Goal: Task Accomplishment & Management: Manage account settings

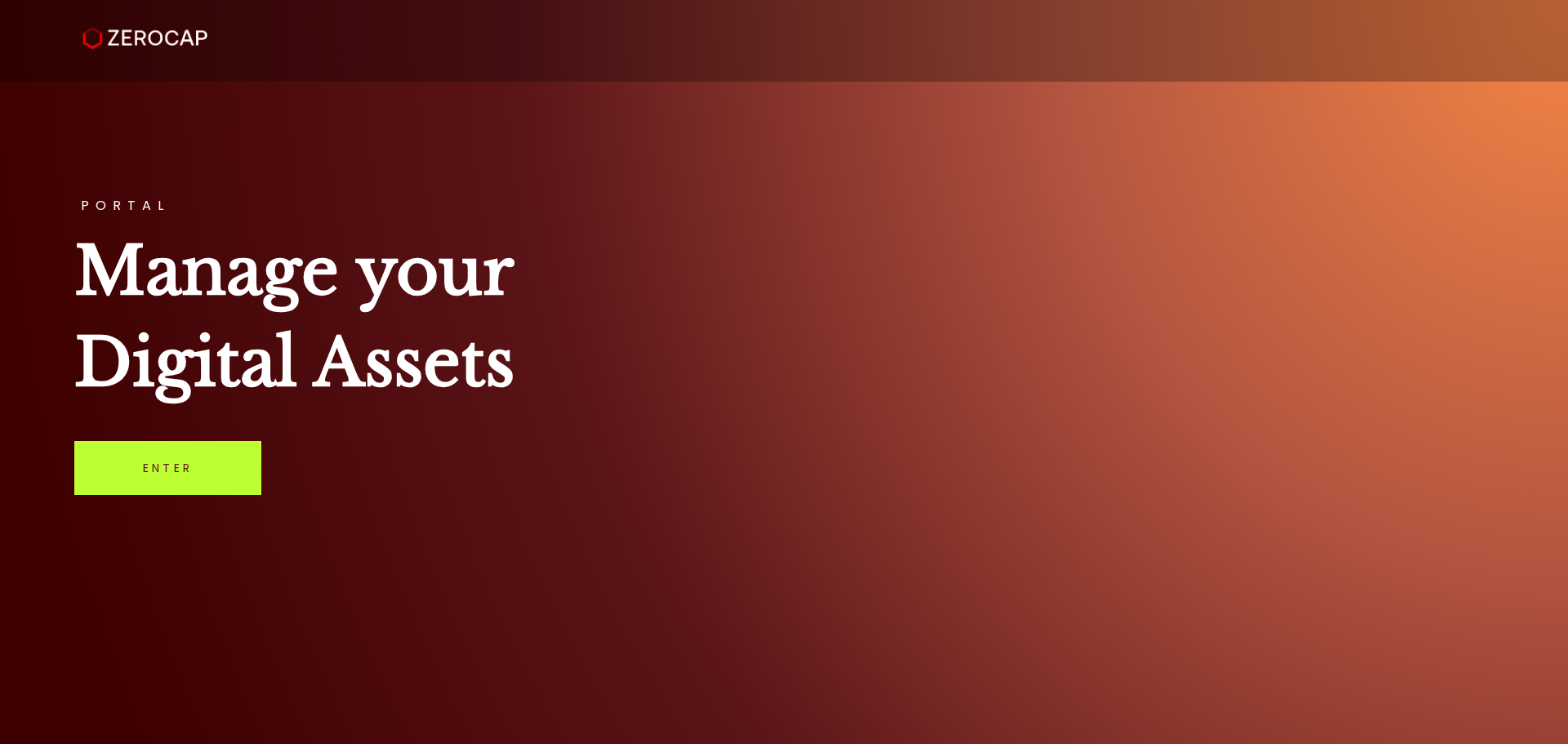
click at [169, 465] on link "Enter" at bounding box center [167, 468] width 187 height 54
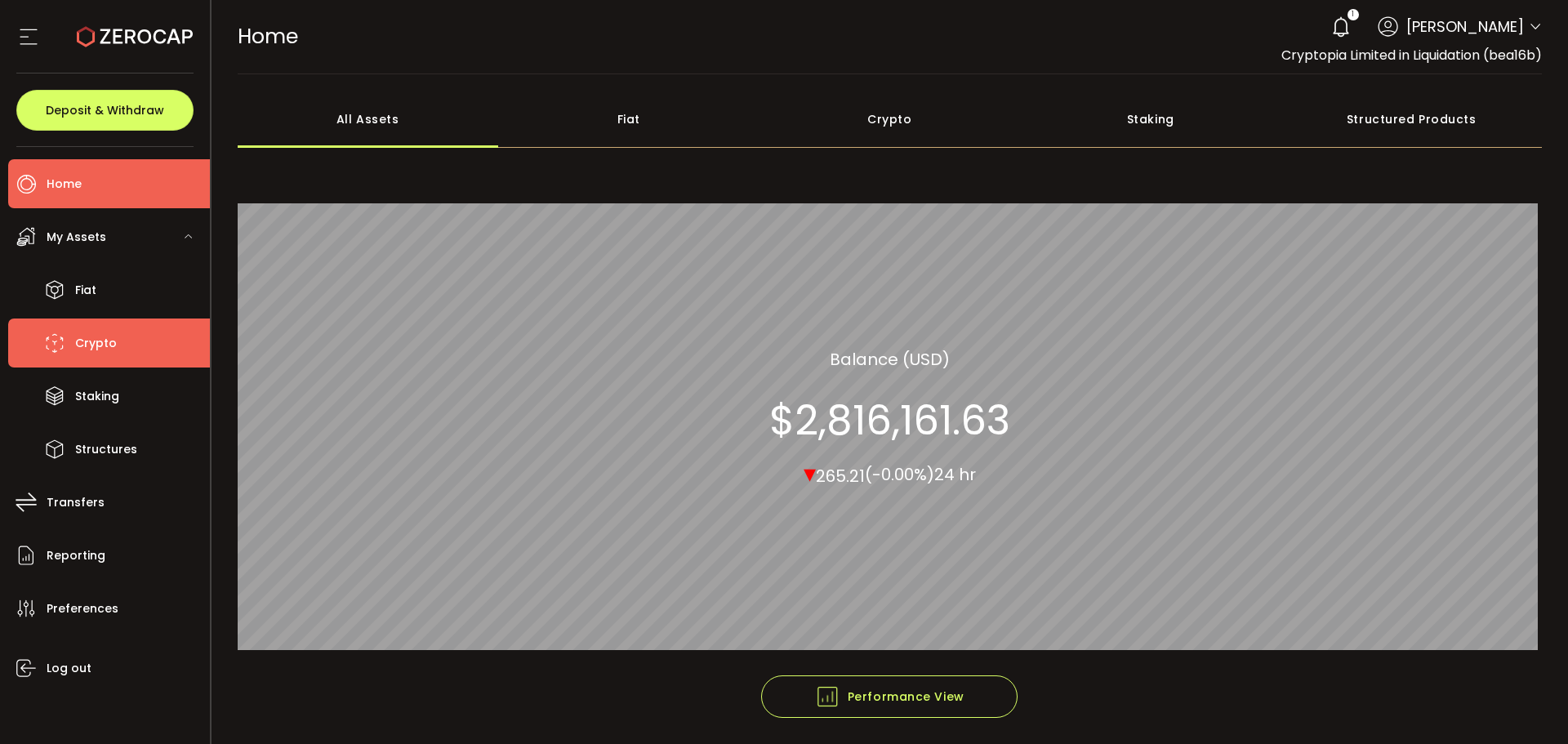
click at [81, 340] on span "Crypto" at bounding box center [95, 343] width 42 height 24
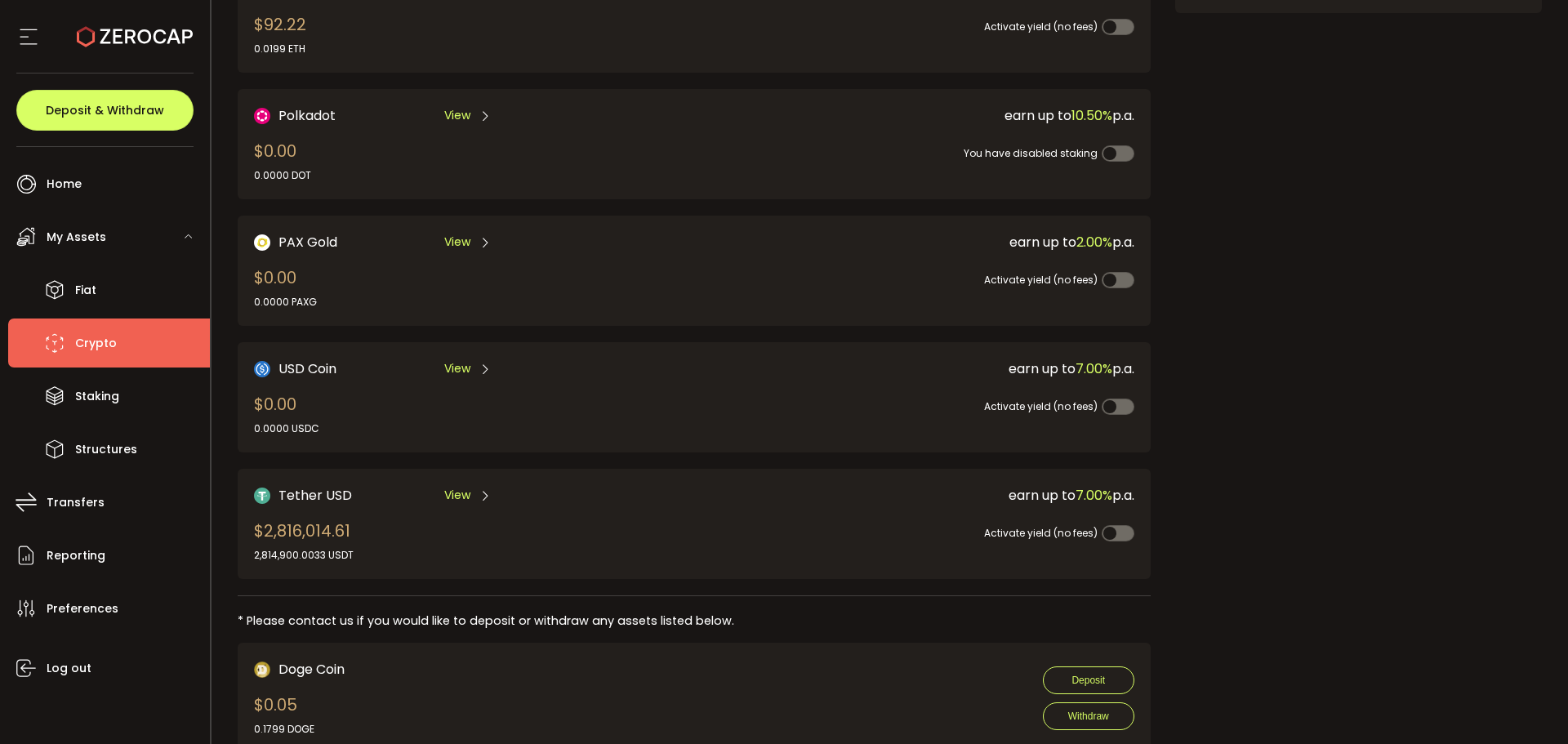
scroll to position [354, 0]
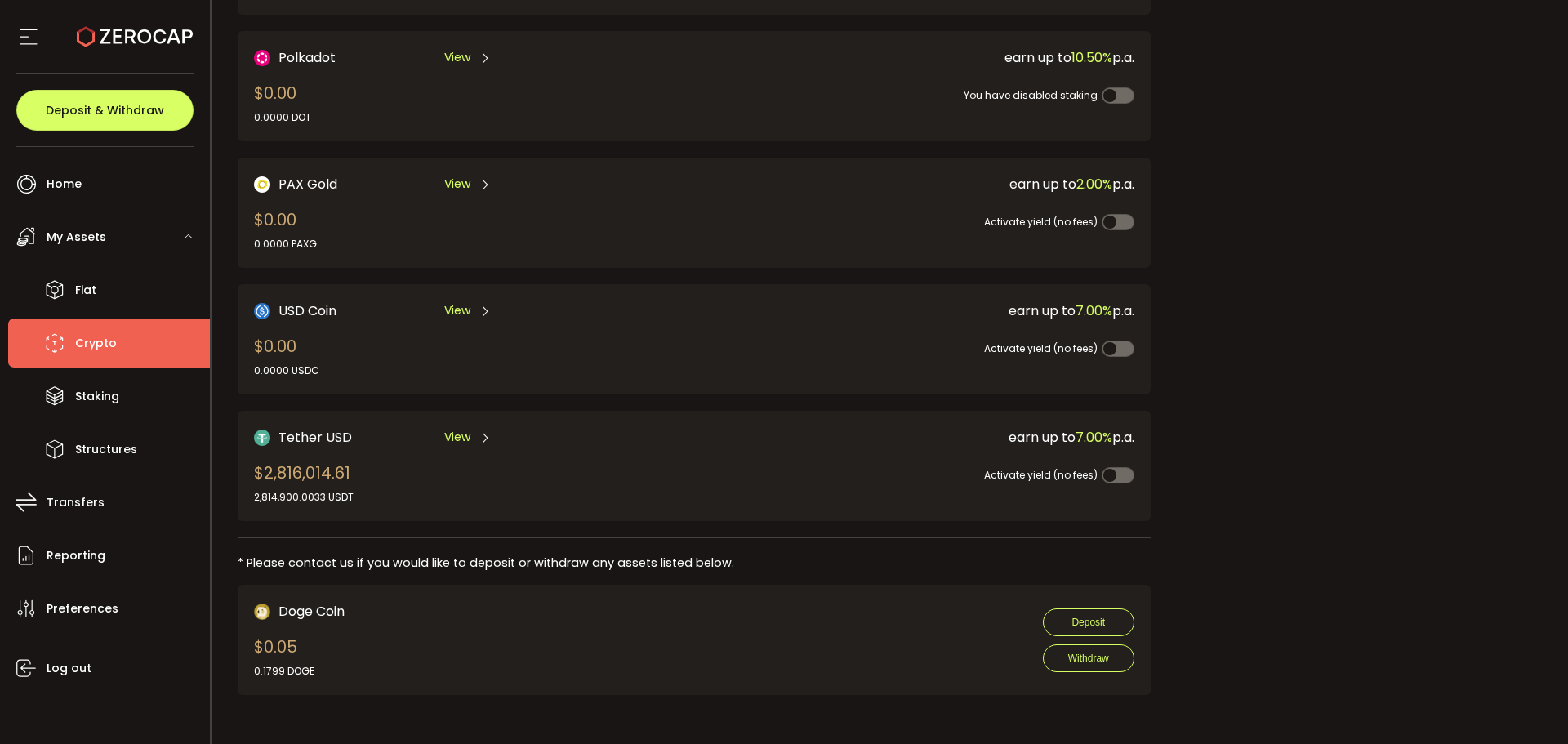
click at [750, 664] on div "Doge Coin $0.05 0.1799 DOGE Deposit Withdraw" at bounding box center [694, 640] width 881 height 77
click at [86, 238] on span "My Assets" at bounding box center [76, 237] width 60 height 24
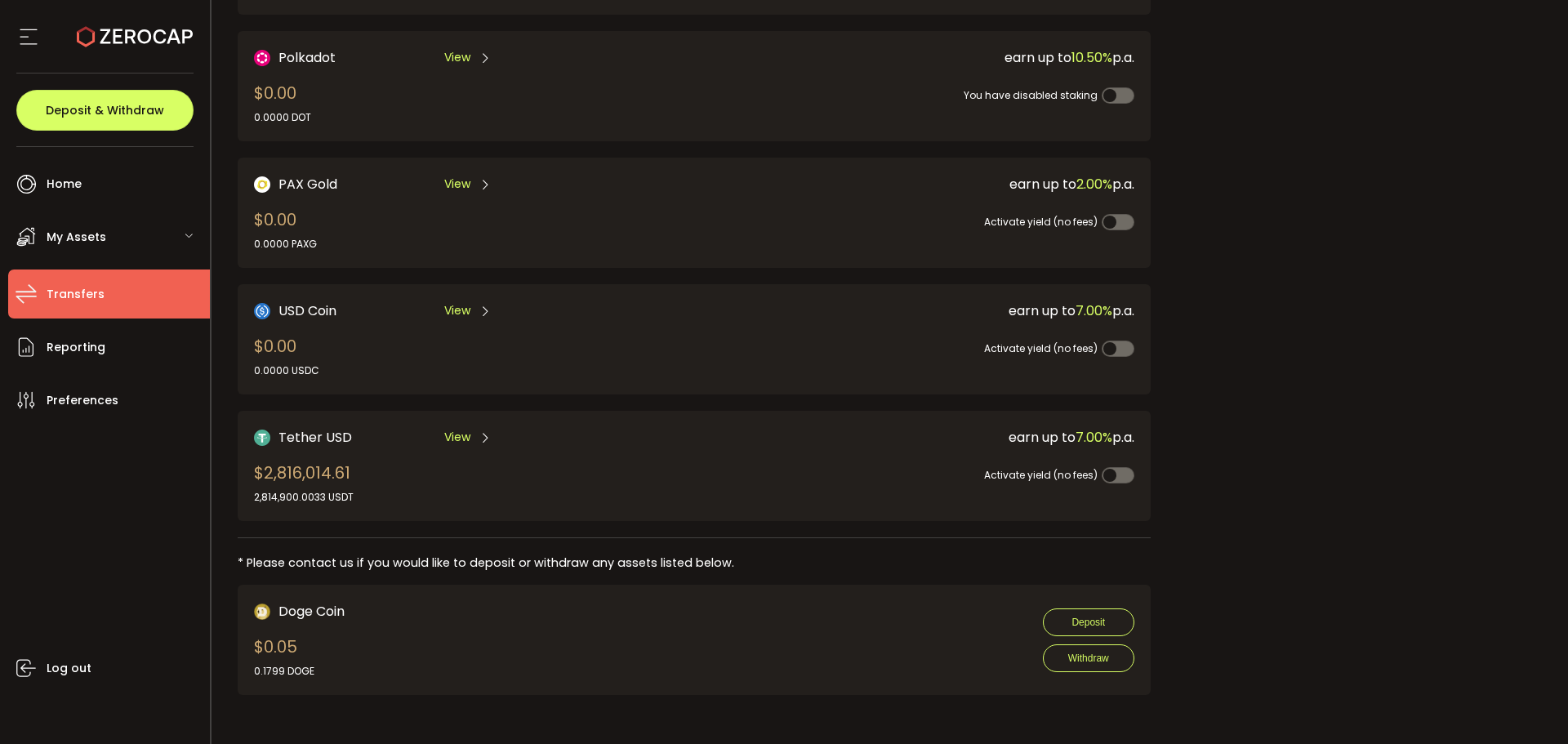
click at [62, 295] on span "Transfers" at bounding box center [76, 294] width 58 height 24
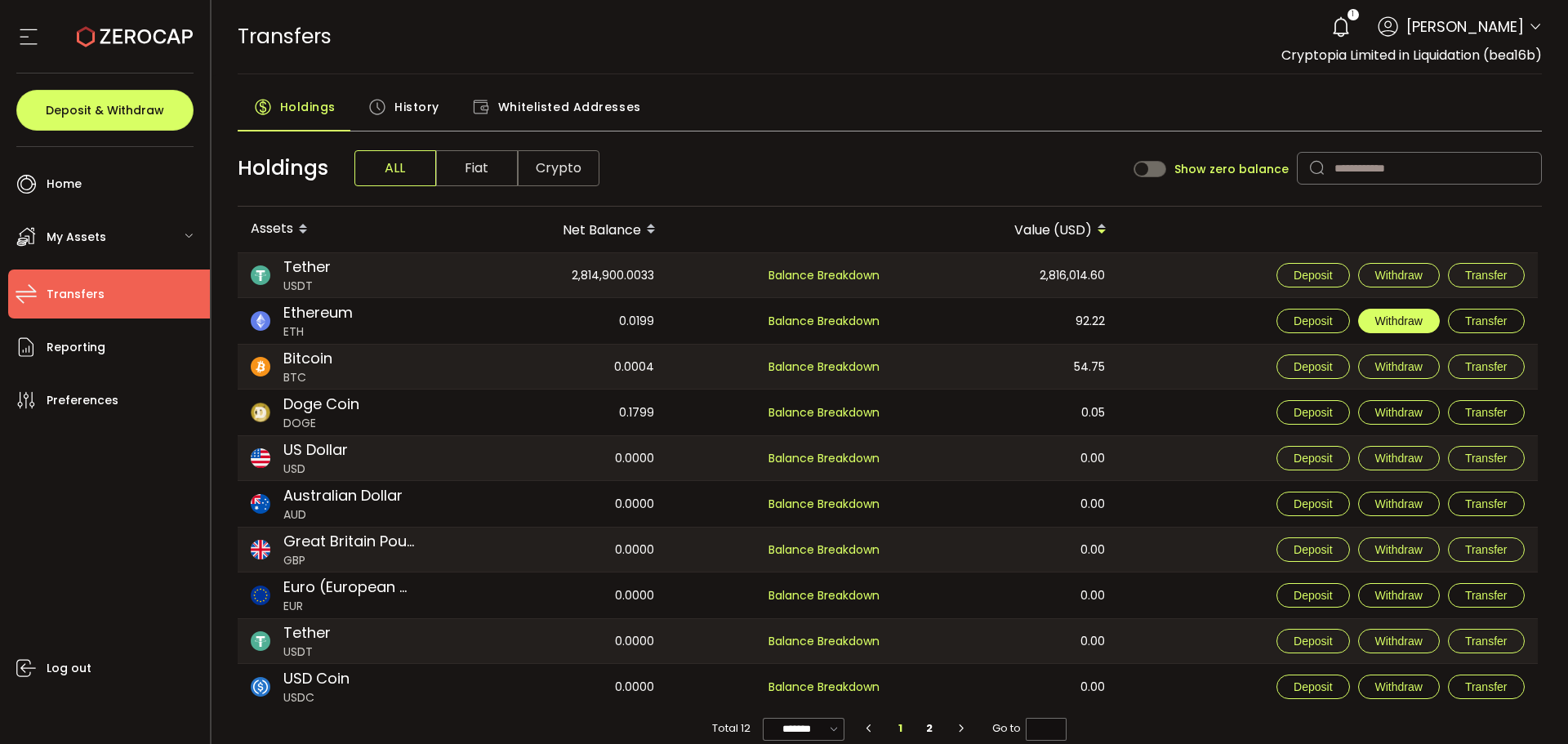
click at [1395, 317] on span "Withdraw" at bounding box center [1399, 321] width 48 height 13
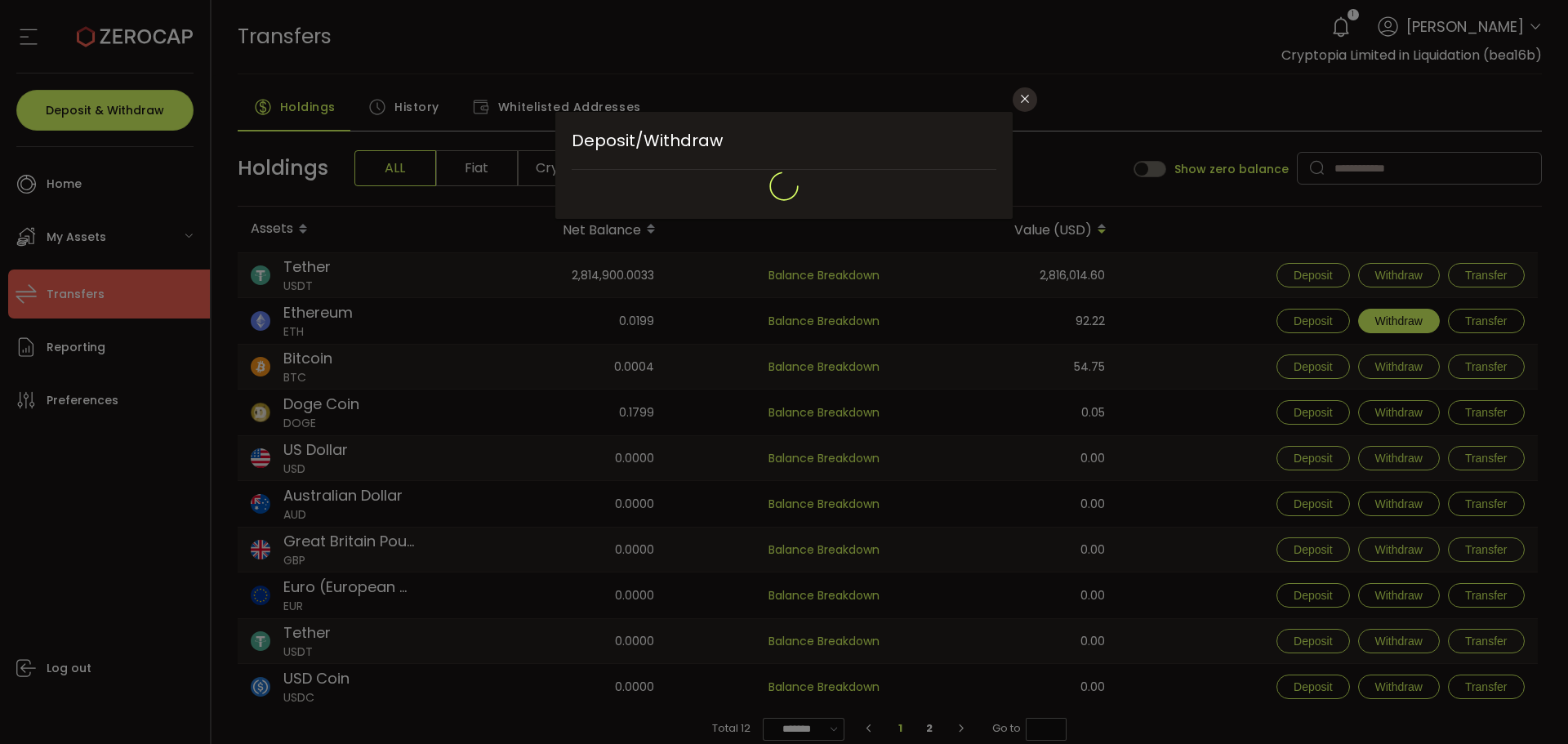
type input "**********"
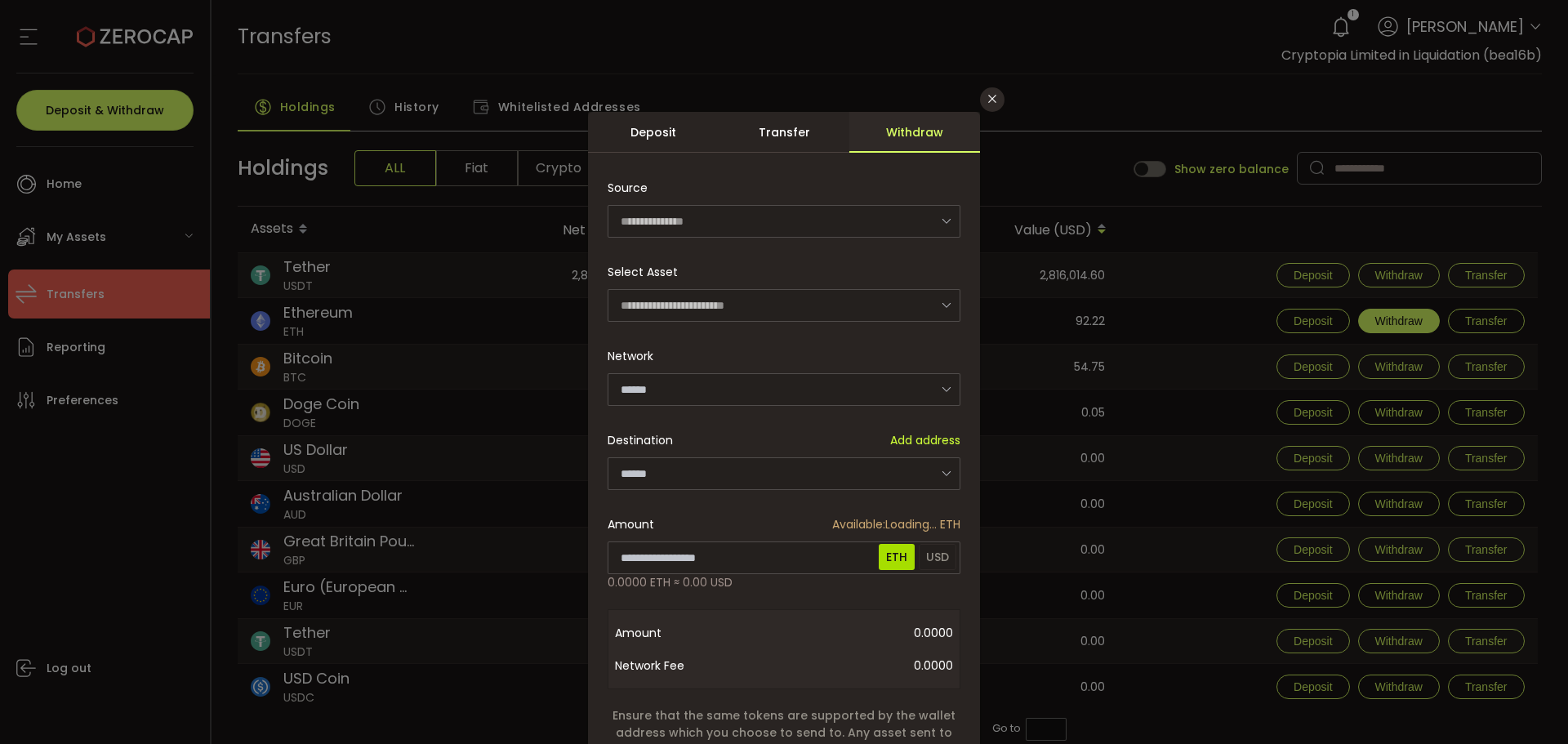
type input "********"
click at [983, 97] on button "Close" at bounding box center [992, 99] width 25 height 25
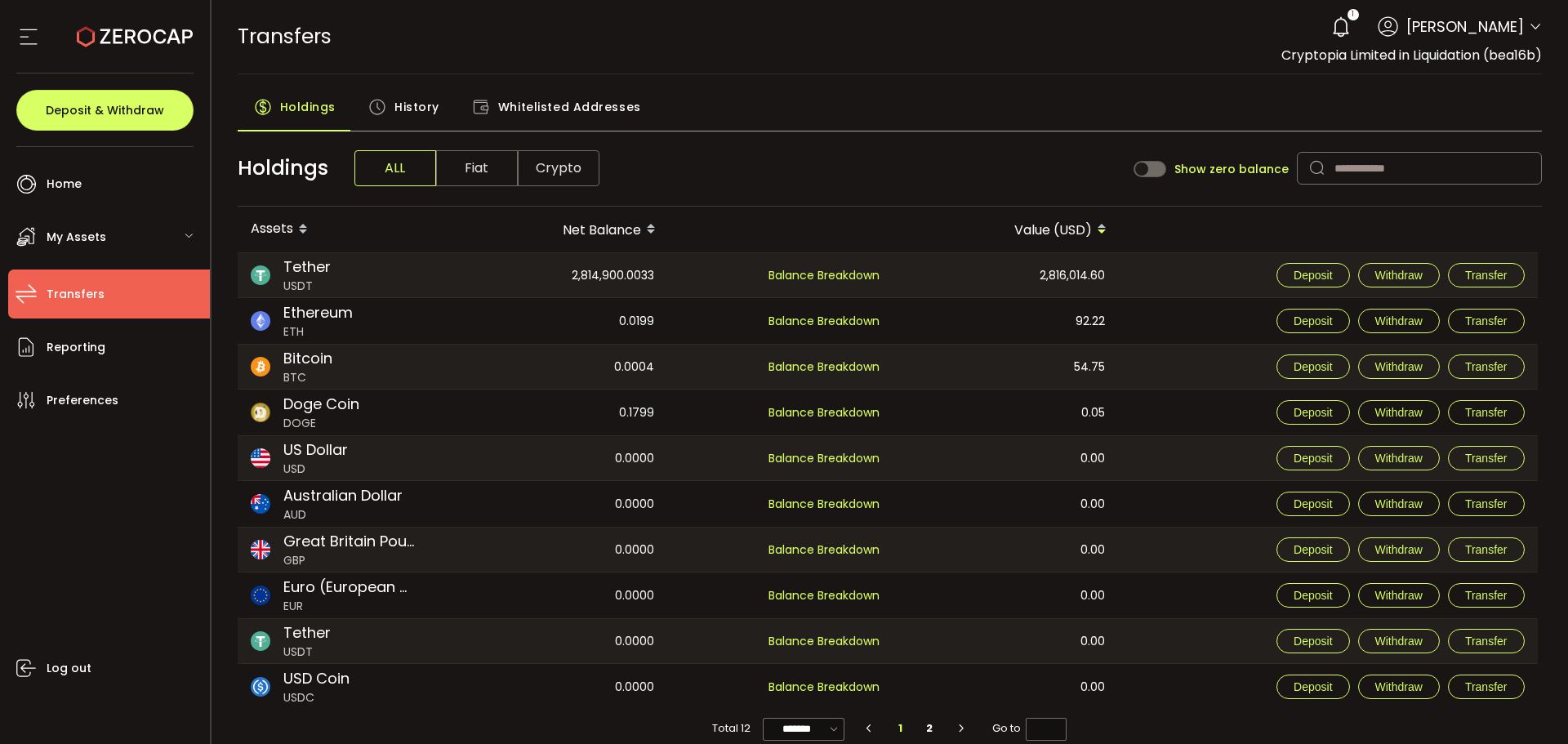
click at [402, 115] on span "History" at bounding box center [417, 107] width 45 height 33
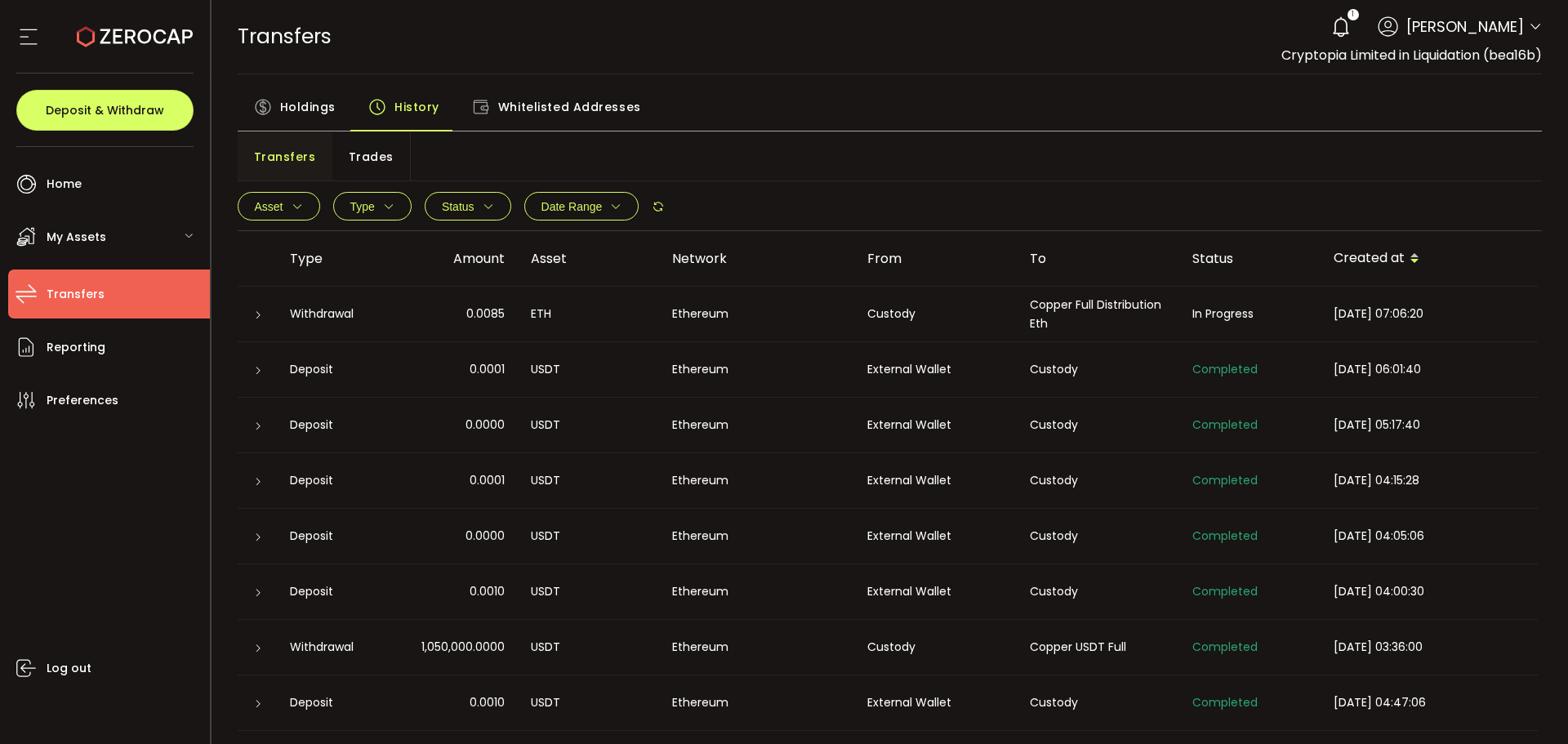
click at [553, 104] on span "Whitelisted Addresses" at bounding box center [570, 107] width 143 height 33
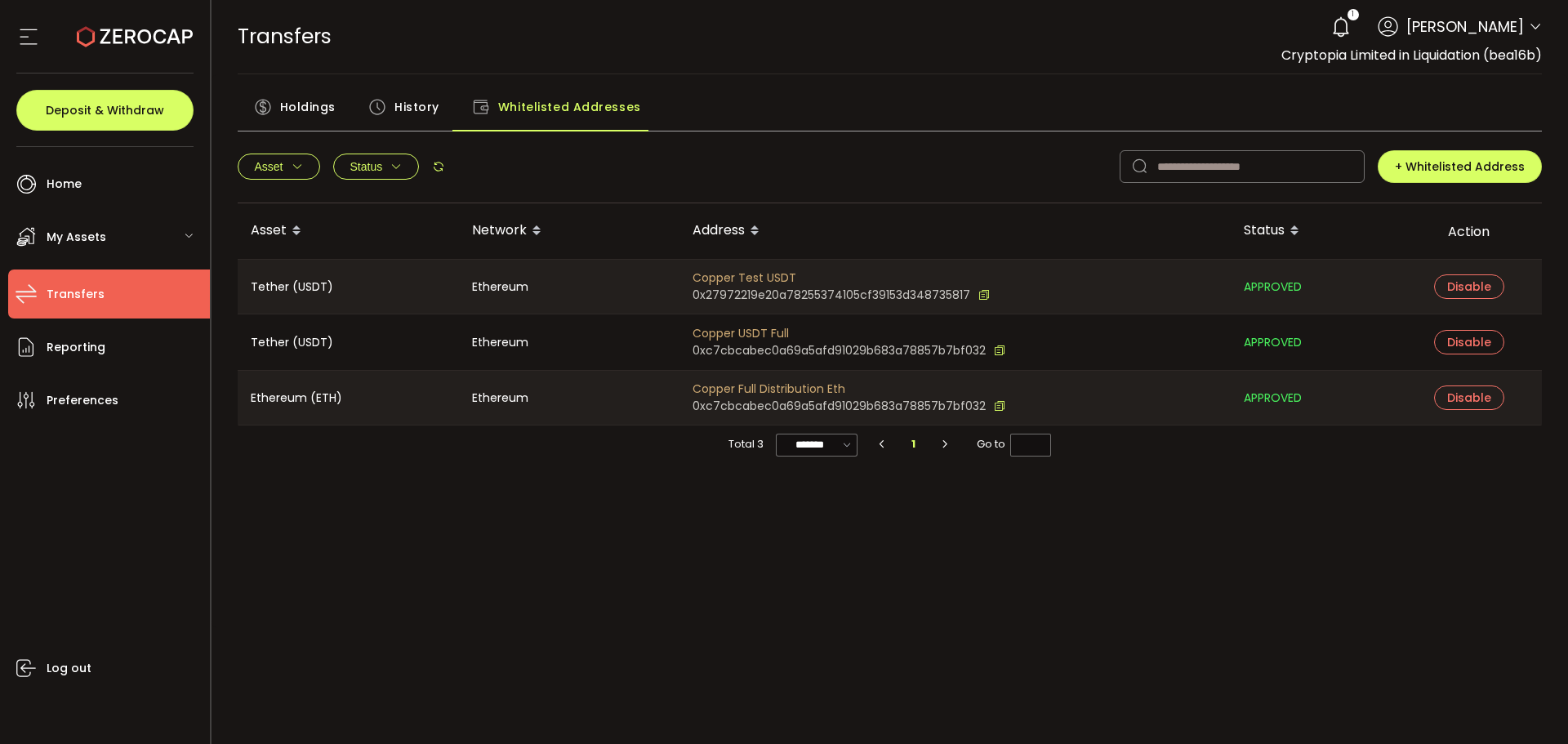
click at [417, 112] on span "History" at bounding box center [417, 107] width 45 height 33
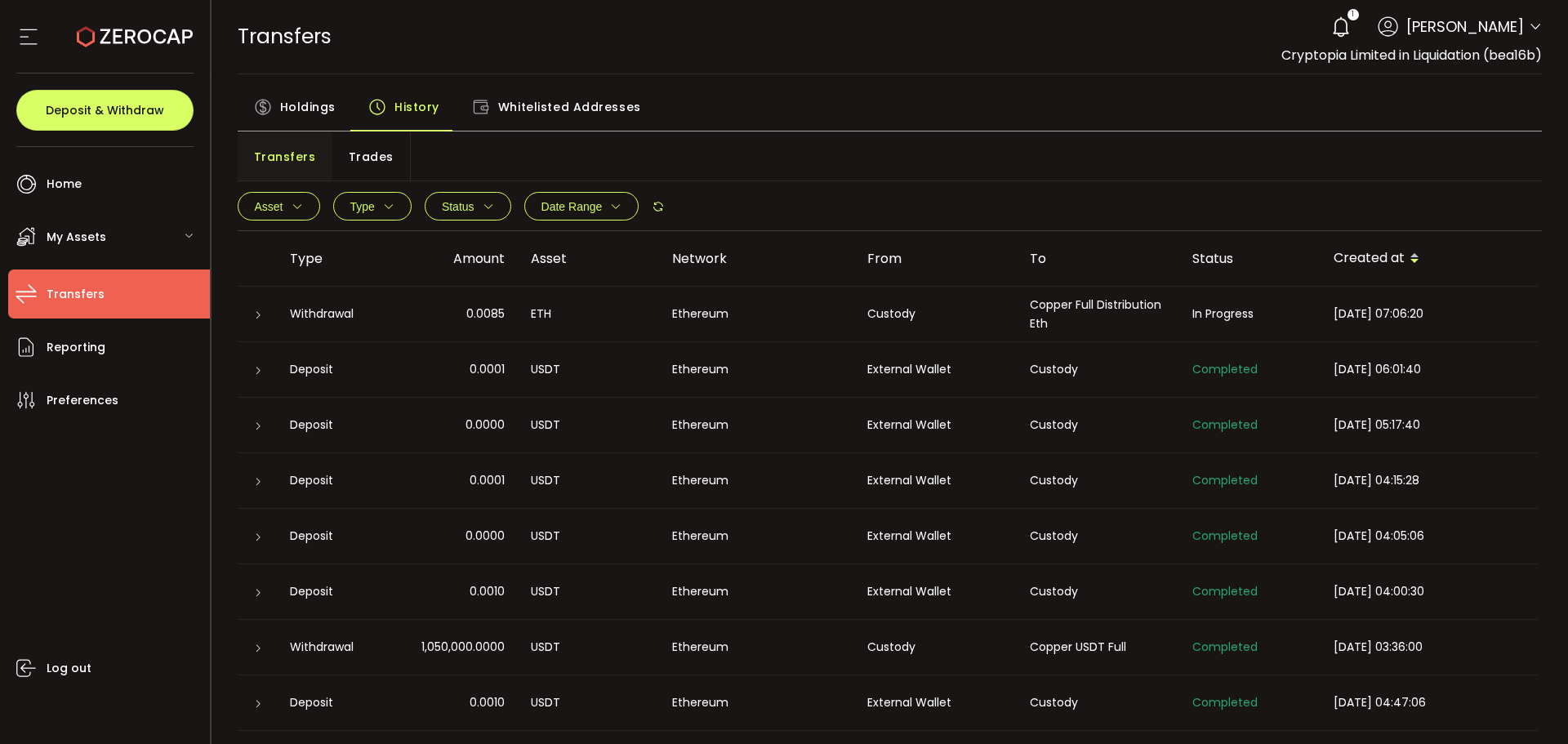
click at [1070, 317] on div "Copper Full Distribution Eth" at bounding box center [1099, 315] width 163 height 38
click at [1409, 312] on span "[DATE] 07:06:20" at bounding box center [1378, 313] width 90 height 16
click at [1222, 317] on span "In Progress" at bounding box center [1223, 313] width 61 height 16
click at [307, 316] on div "Withdrawal" at bounding box center [332, 313] width 111 height 19
click at [258, 312] on icon at bounding box center [258, 315] width 10 height 10
